Goal: Information Seeking & Learning: Learn about a topic

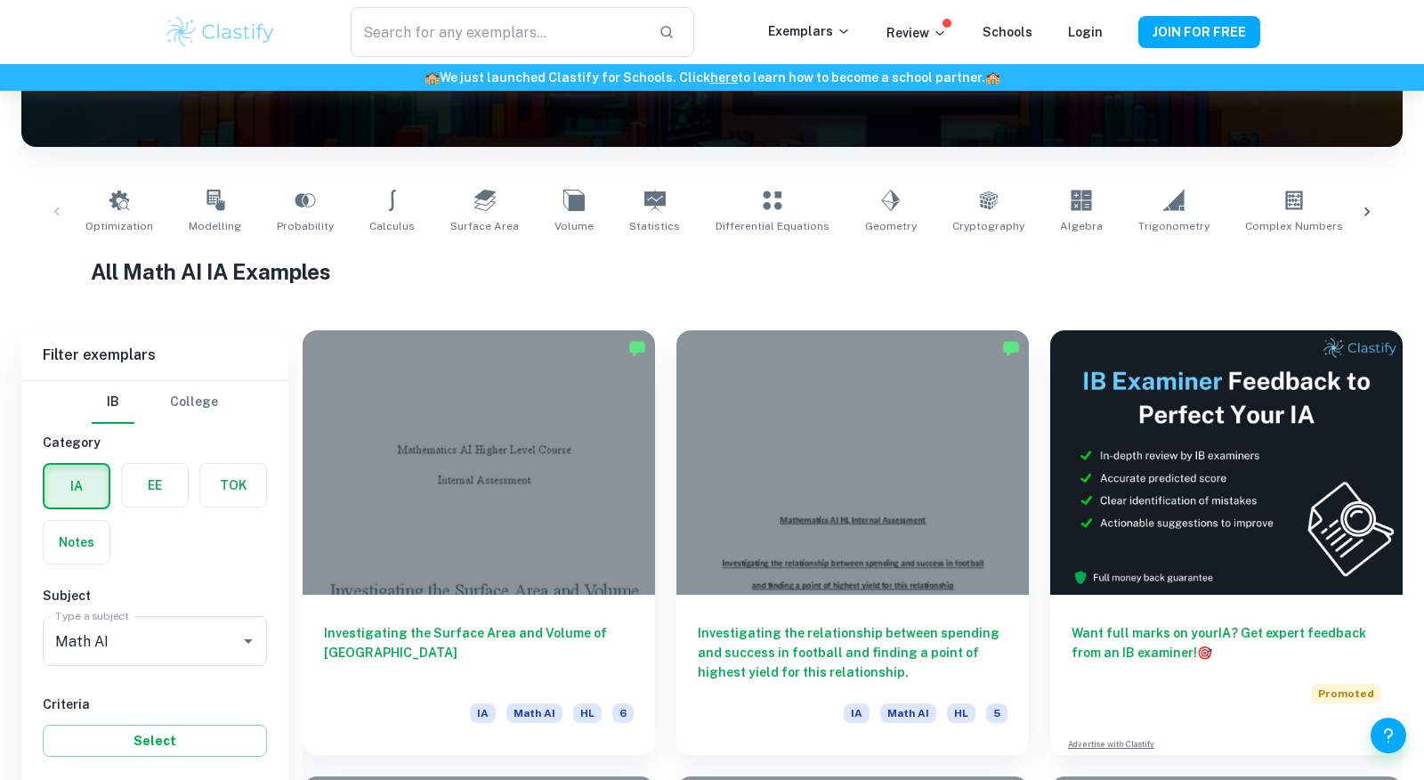
scroll to position [343, 0]
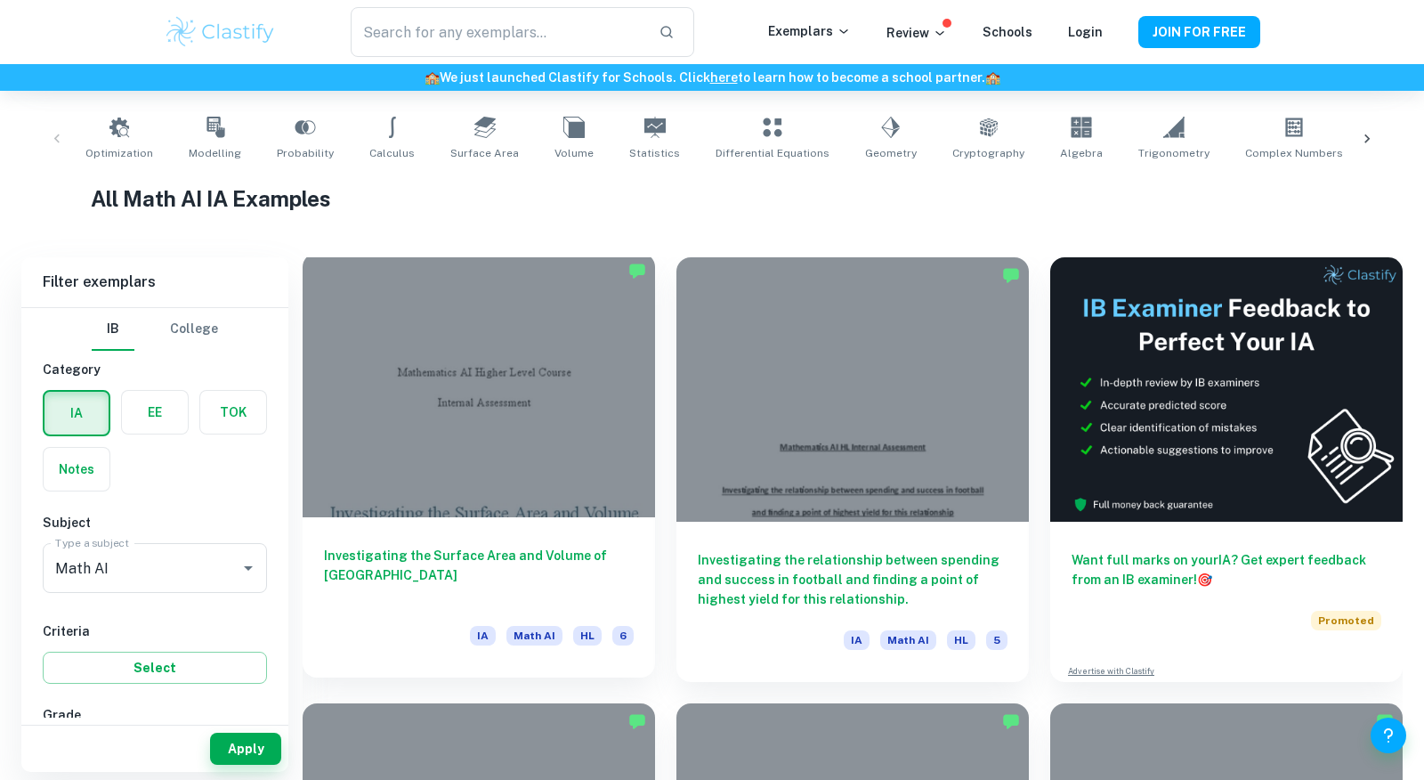
click at [494, 424] on div at bounding box center [479, 385] width 352 height 264
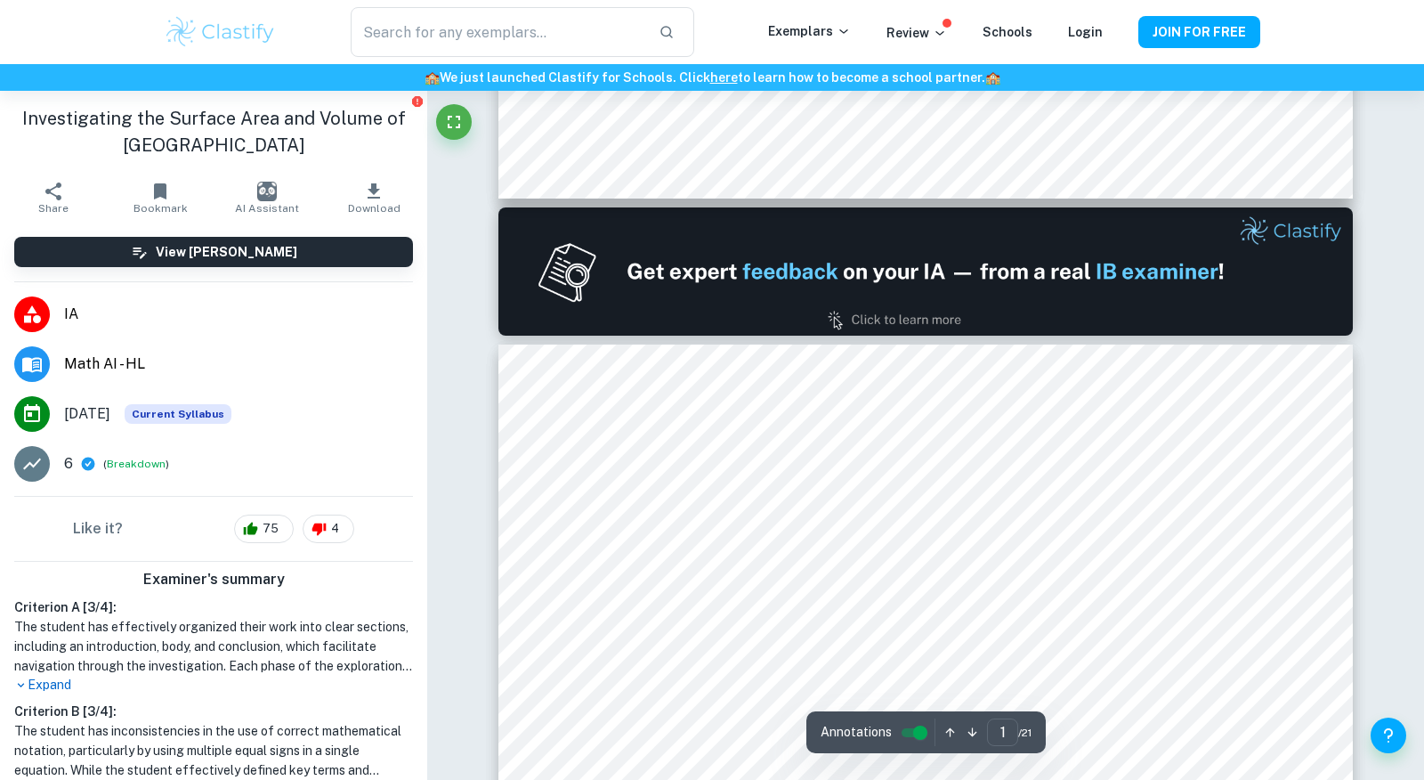
type input "2"
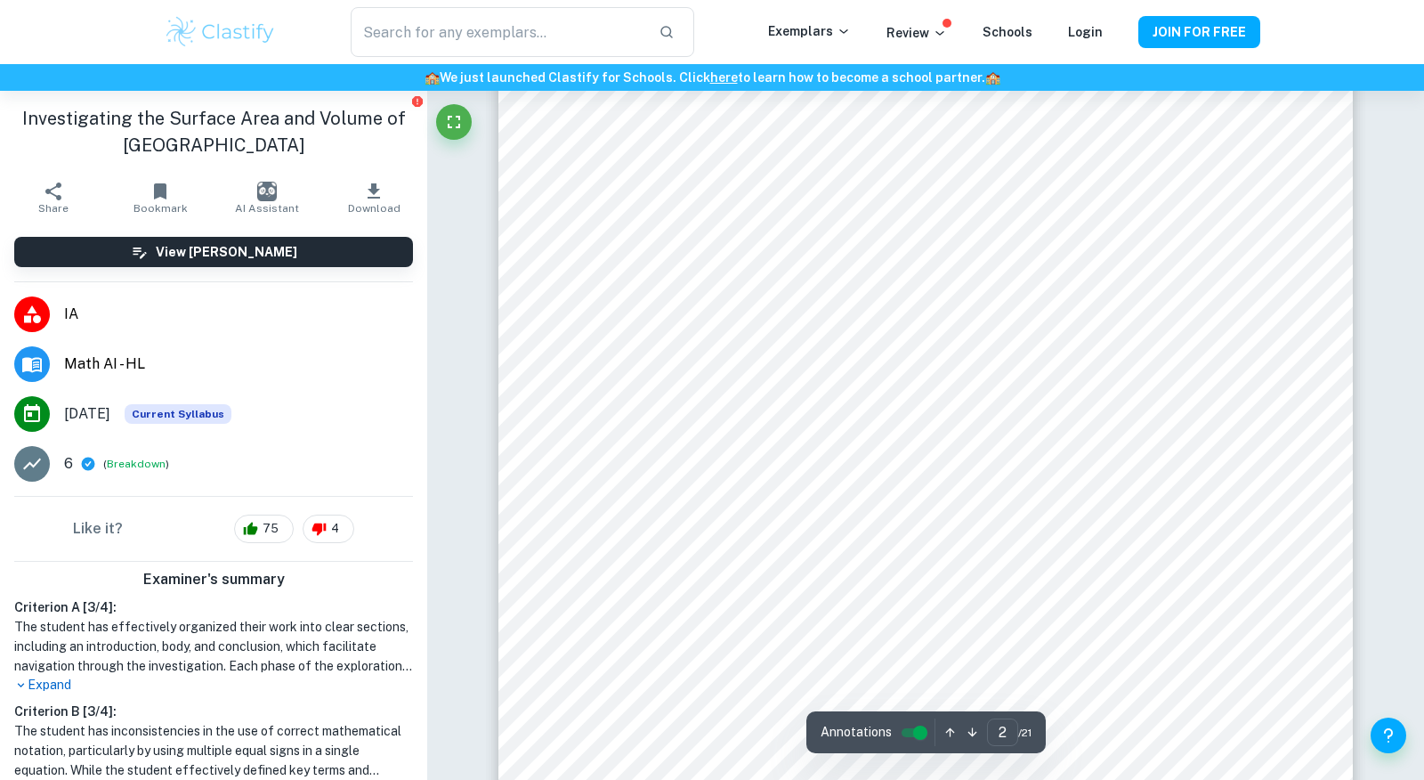
scroll to position [1317, 0]
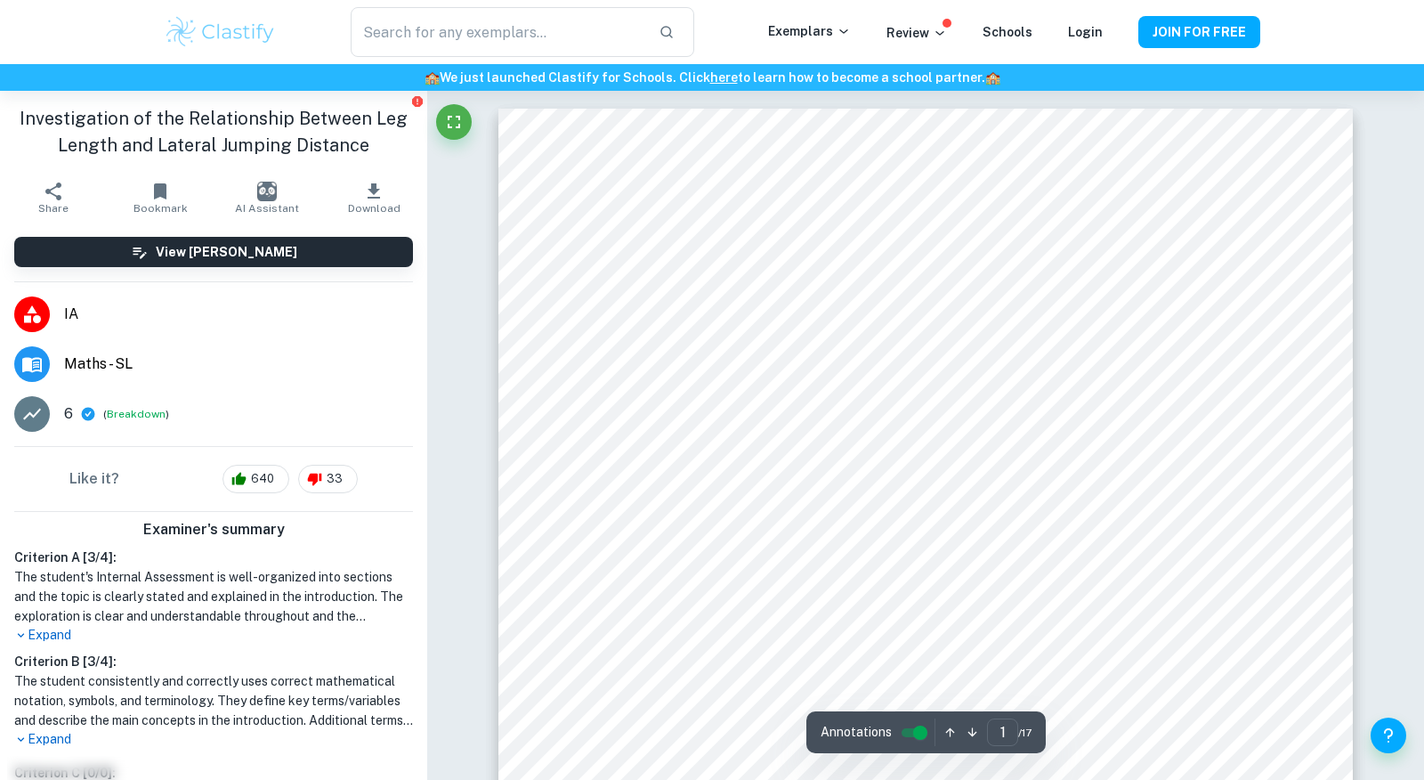
type input "2"
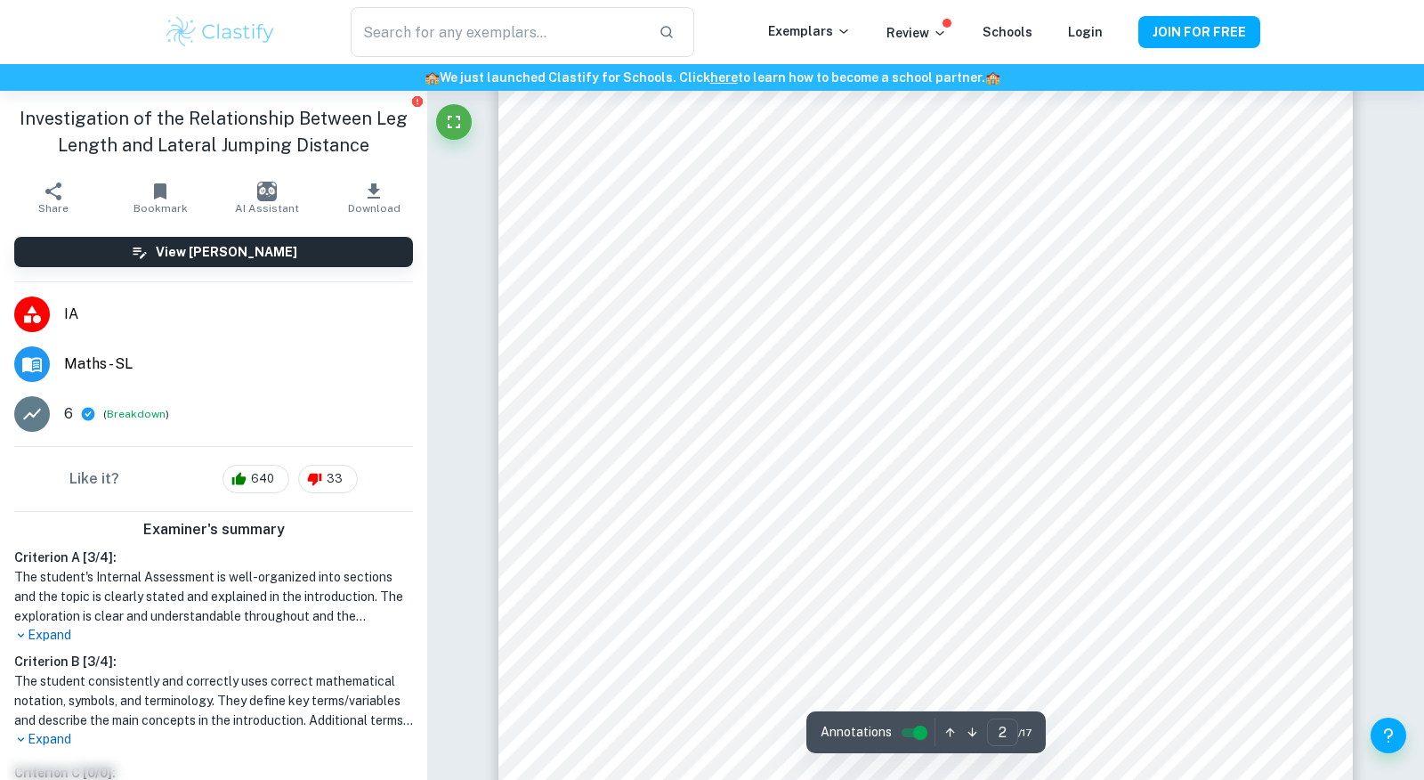
scroll to position [1385, 0]
